Goal: Task Accomplishment & Management: Use online tool/utility

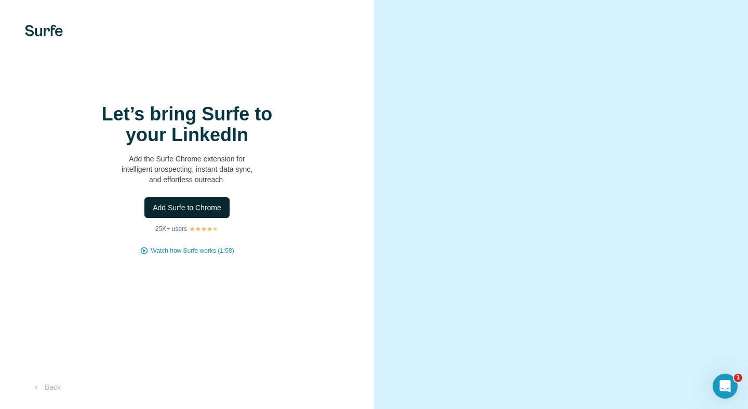
click at [209, 213] on span "Add Surfe to Chrome" at bounding box center [187, 208] width 69 height 10
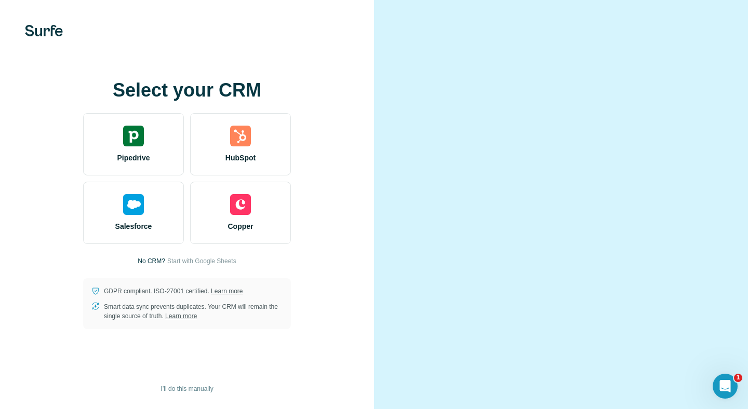
click at [400, 114] on div at bounding box center [561, 204] width 374 height 409
click at [198, 389] on span "I’ll do this manually" at bounding box center [187, 388] width 52 height 9
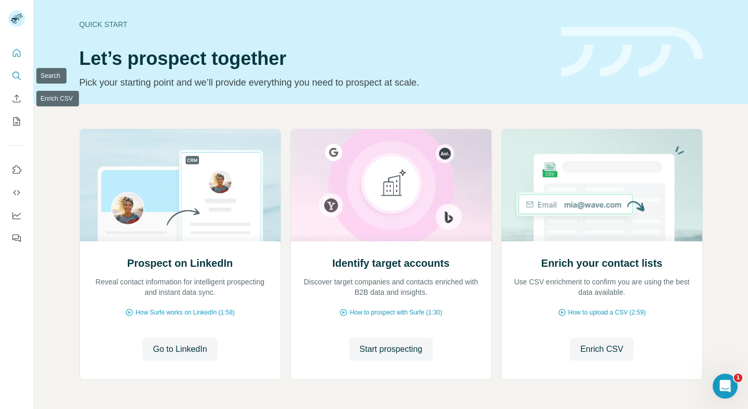
click at [23, 81] on button "Search" at bounding box center [16, 76] width 17 height 19
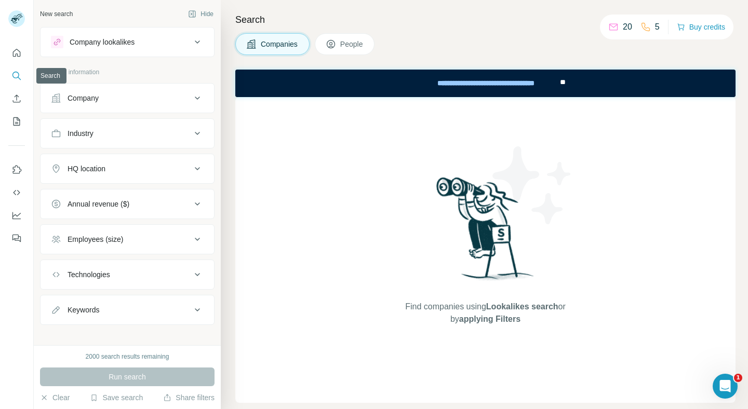
click at [9, 44] on button "Quick start" at bounding box center [16, 53] width 17 height 19
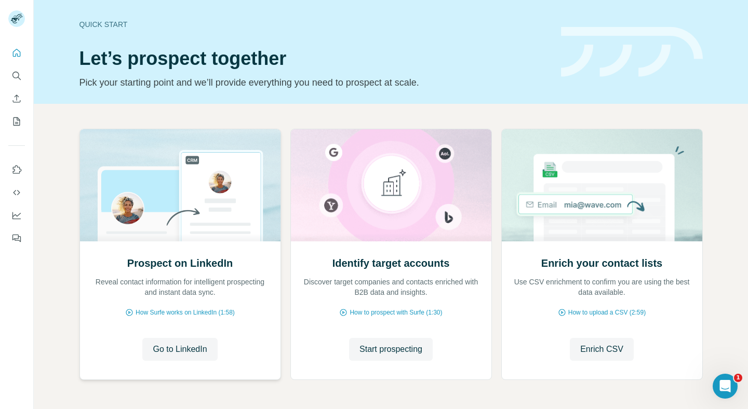
scroll to position [37, 0]
